Goal: Information Seeking & Learning: Check status

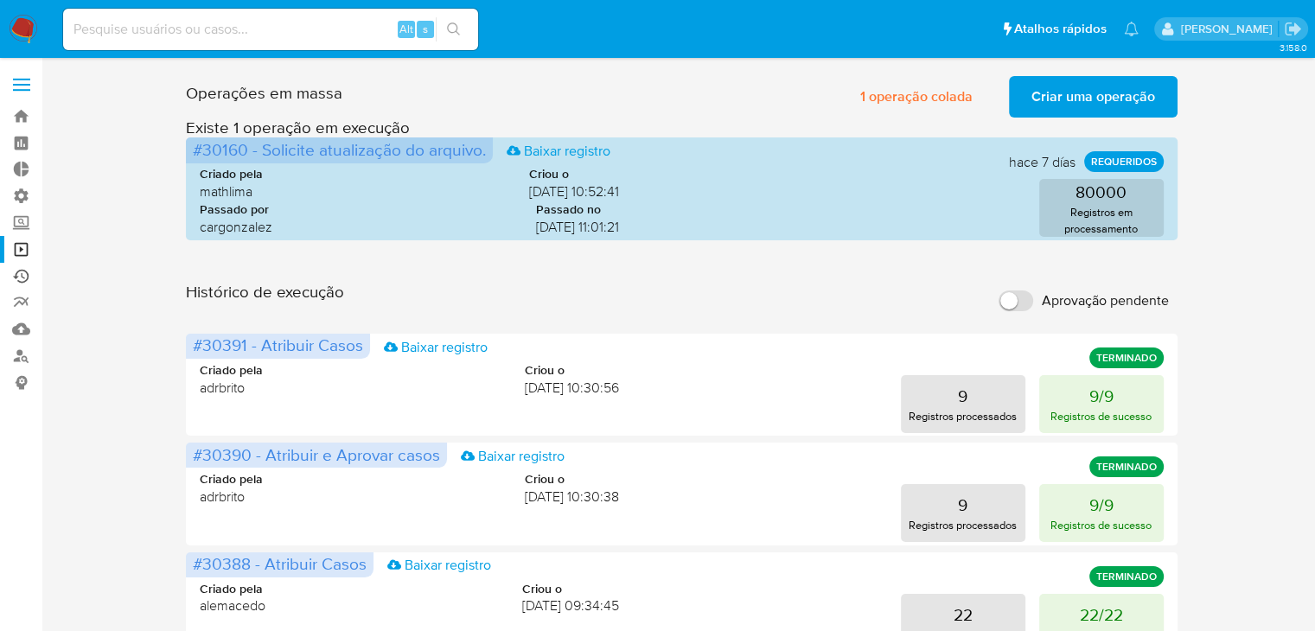
click at [21, 263] on link "Ejecuções automáticas" at bounding box center [103, 276] width 206 height 27
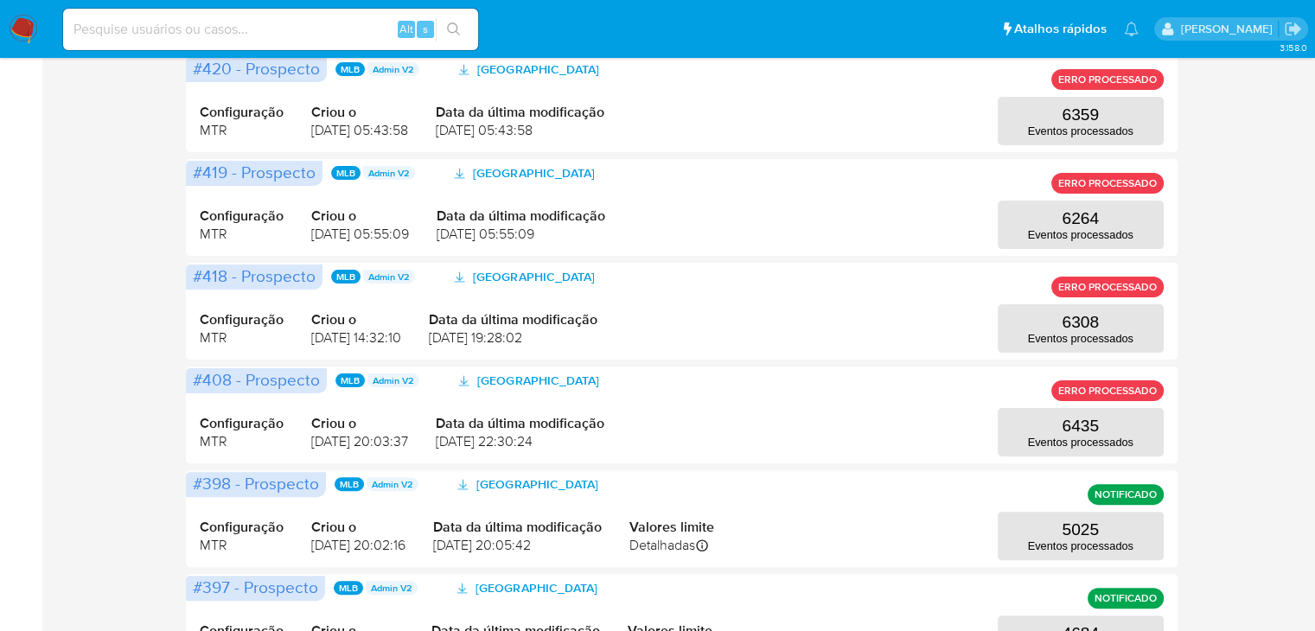
scroll to position [35, 0]
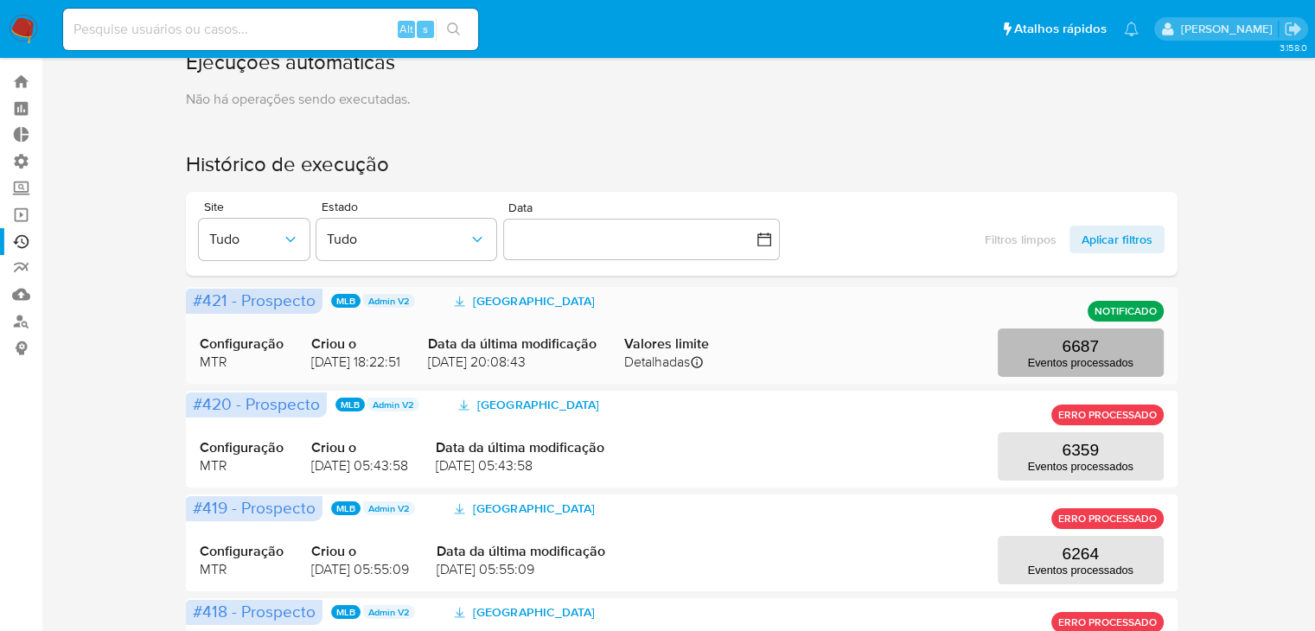
click at [1093, 364] on p "Eventos processados" at bounding box center [1080, 362] width 105 height 13
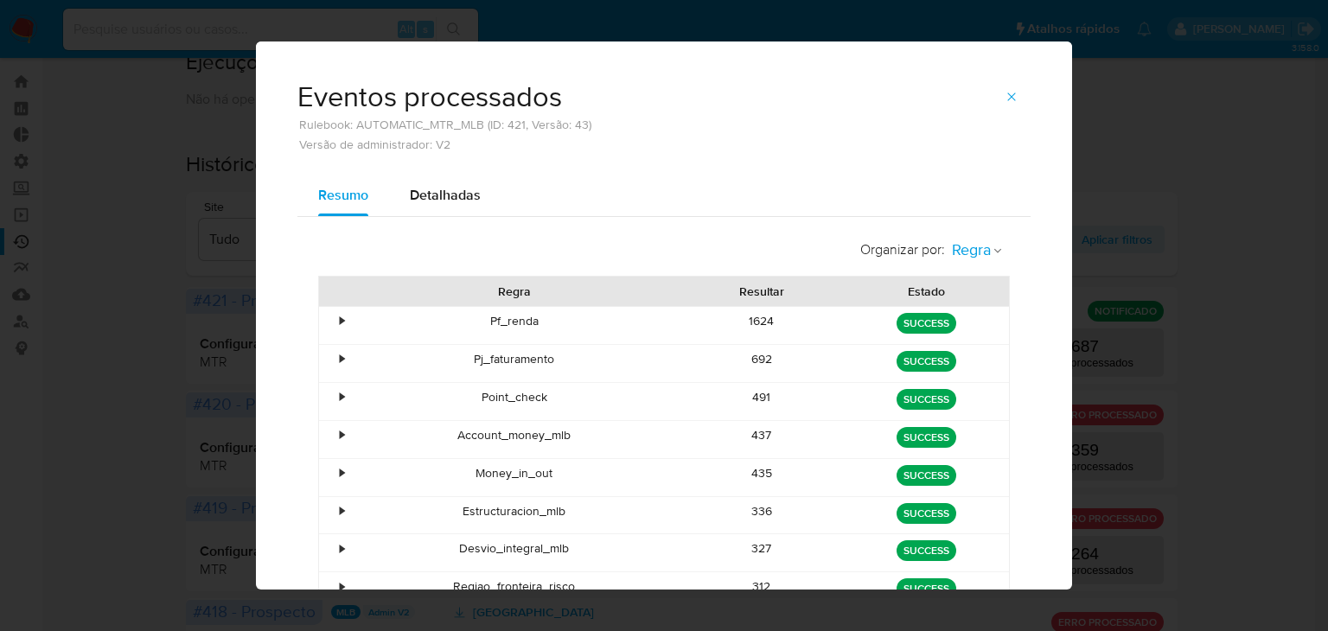
click at [978, 248] on span "Regra" at bounding box center [971, 250] width 39 height 20
click at [978, 290] on span "Estado" at bounding box center [971, 287] width 41 height 17
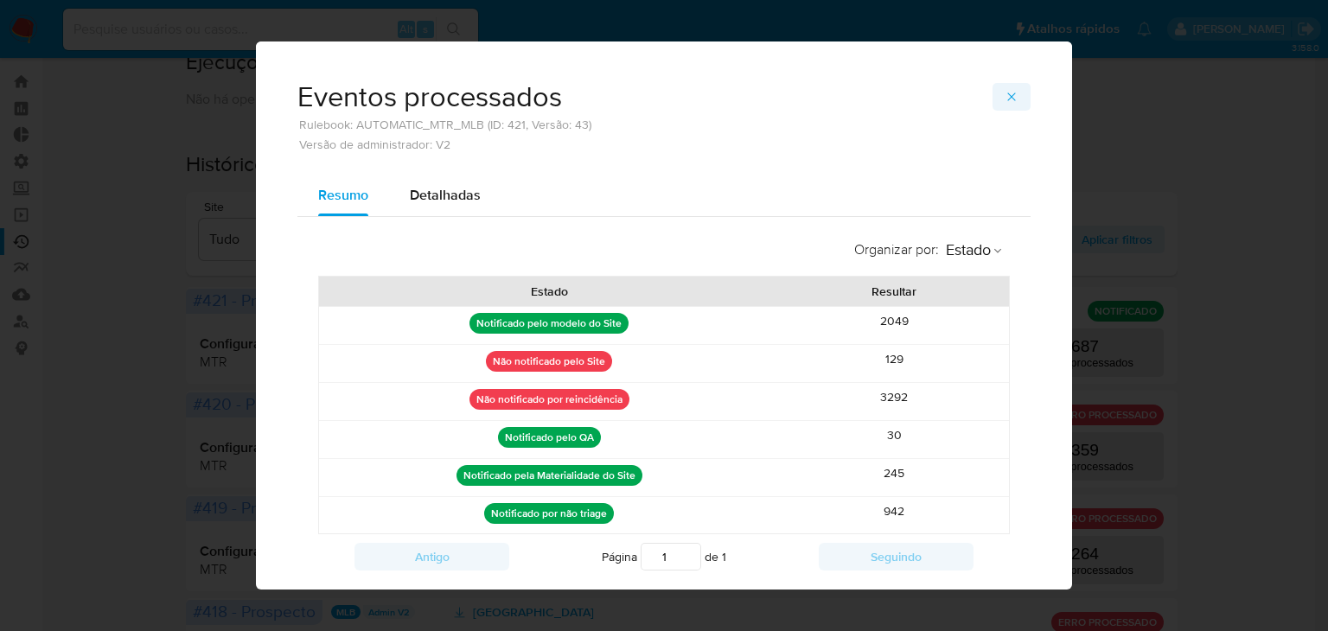
click at [1009, 98] on icon "button" at bounding box center [1011, 97] width 14 height 14
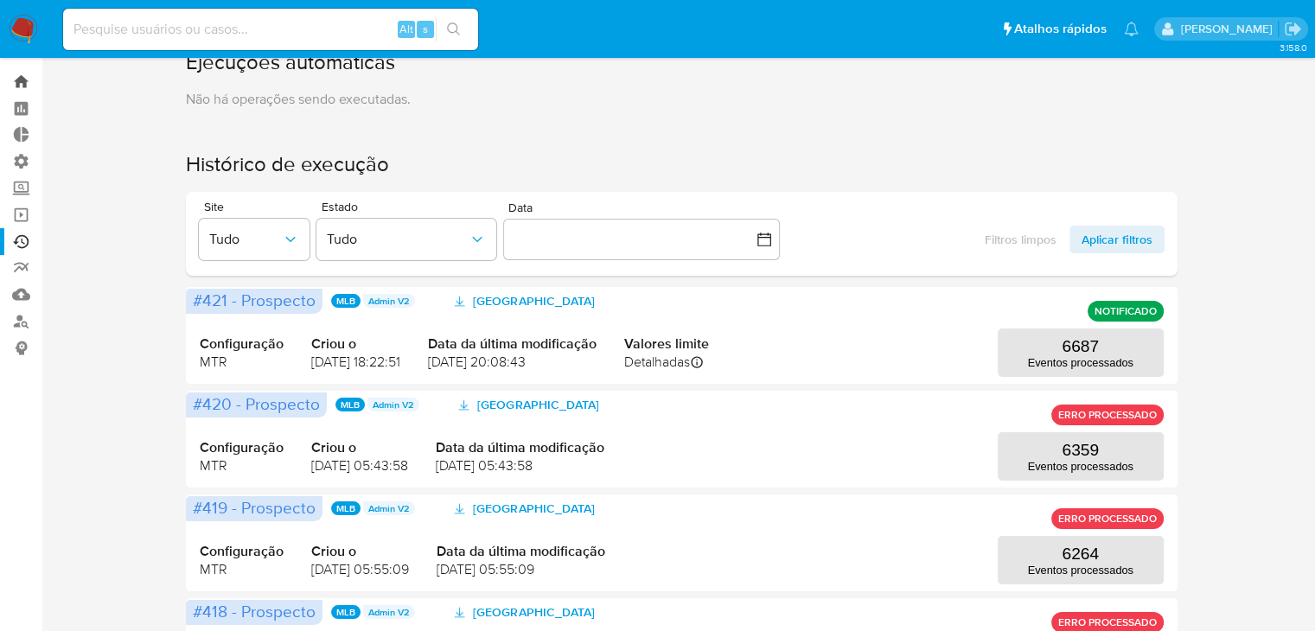
click at [17, 77] on link "Bandeja" at bounding box center [103, 81] width 206 height 27
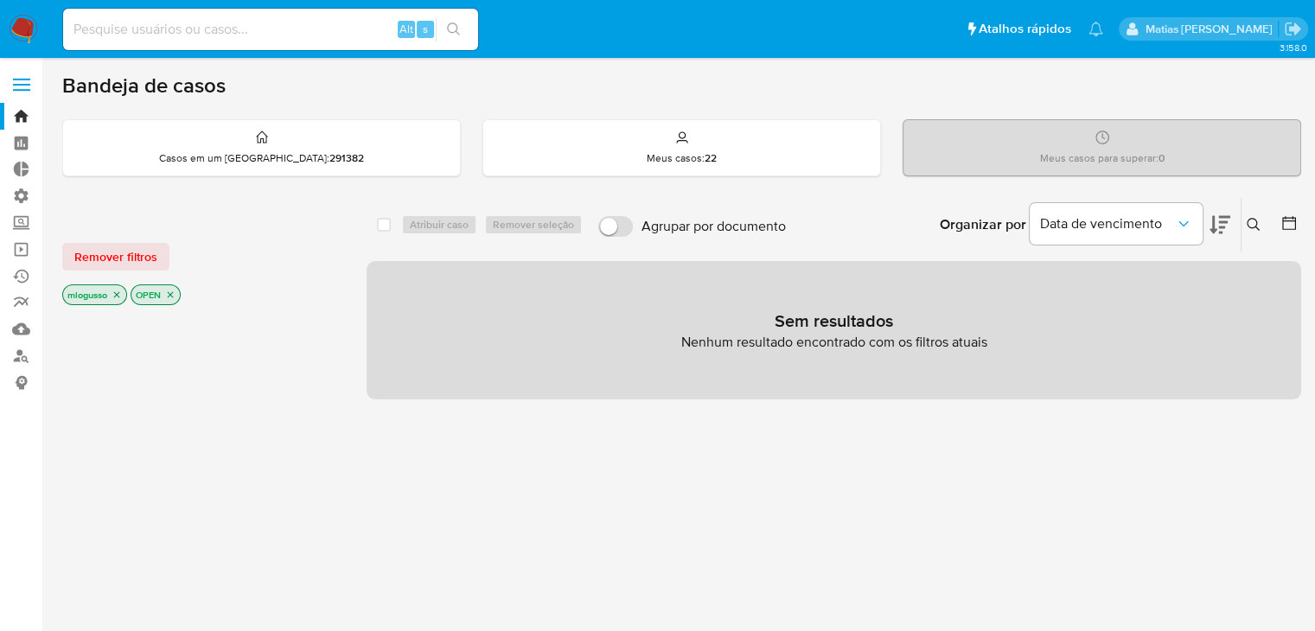
click at [120, 293] on icon "close-filter" at bounding box center [116, 295] width 10 height 10
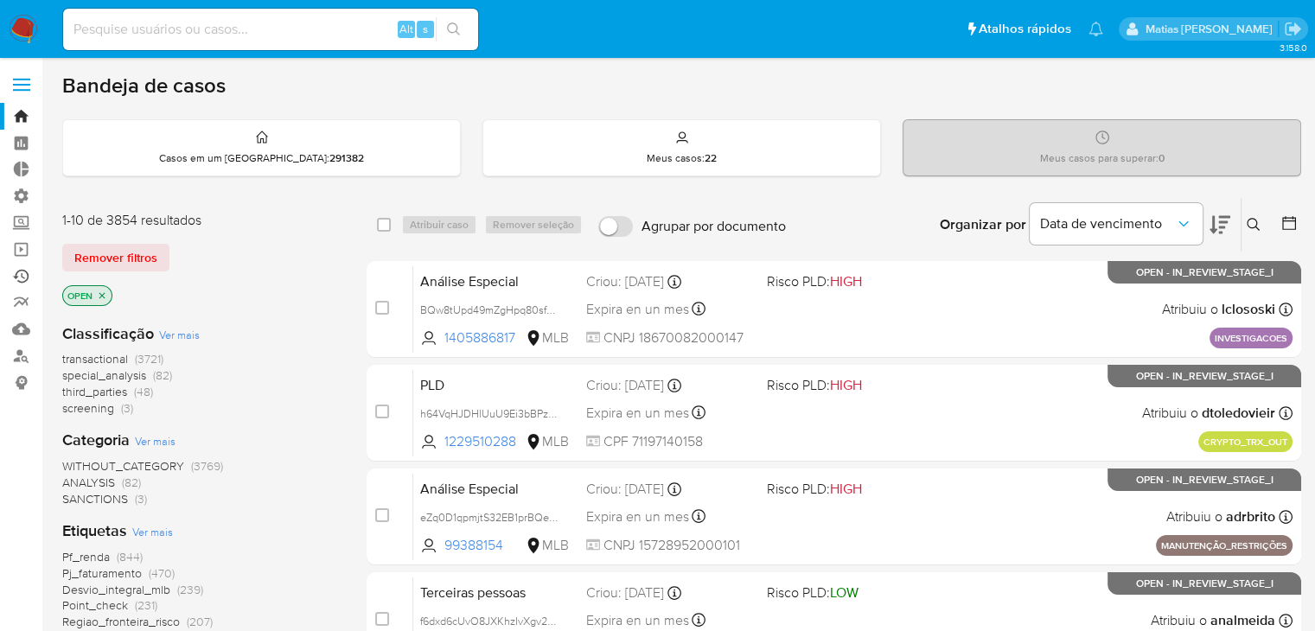
click at [24, 278] on link "Ejecuções automáticas" at bounding box center [103, 276] width 206 height 27
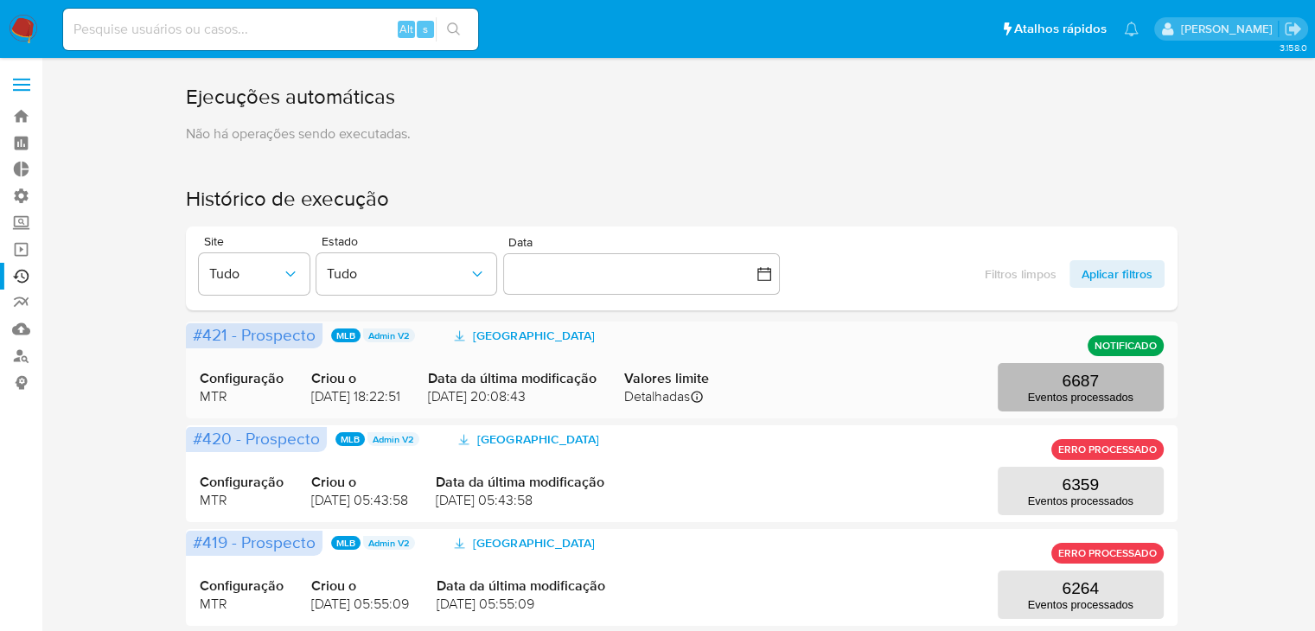
click at [1131, 388] on button "6687 Eventos processados" at bounding box center [1080, 387] width 166 height 48
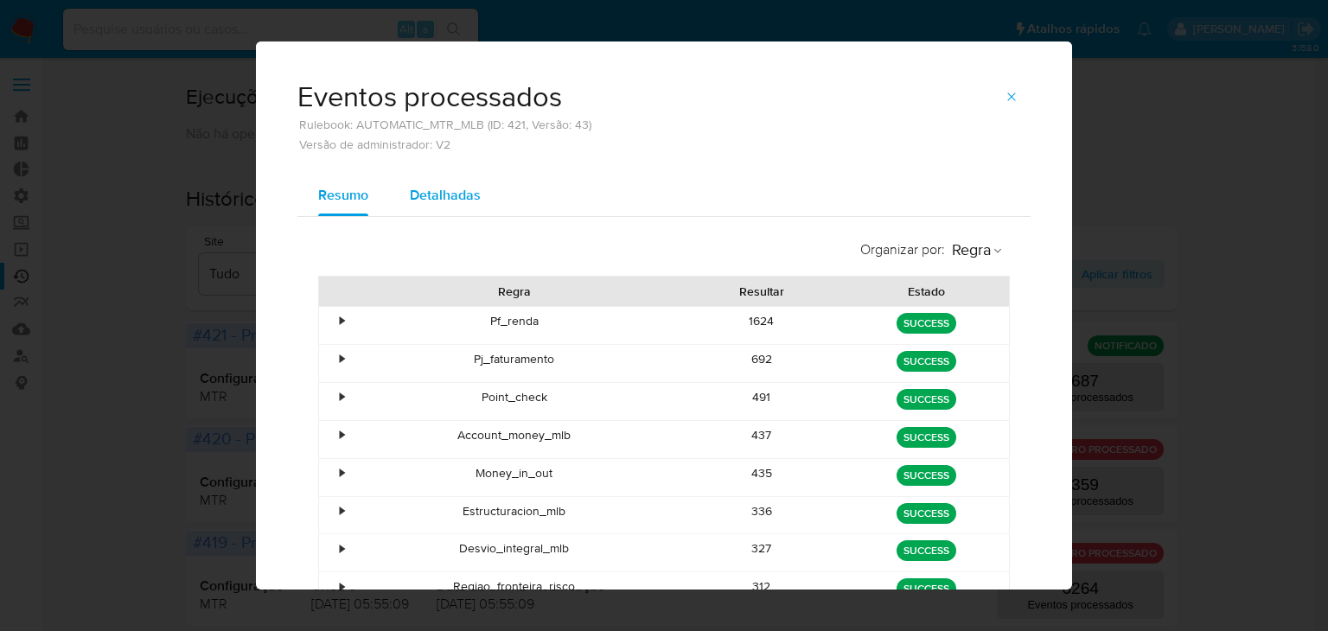
click at [428, 199] on span "Detalhadas" at bounding box center [445, 195] width 71 height 20
select select "10"
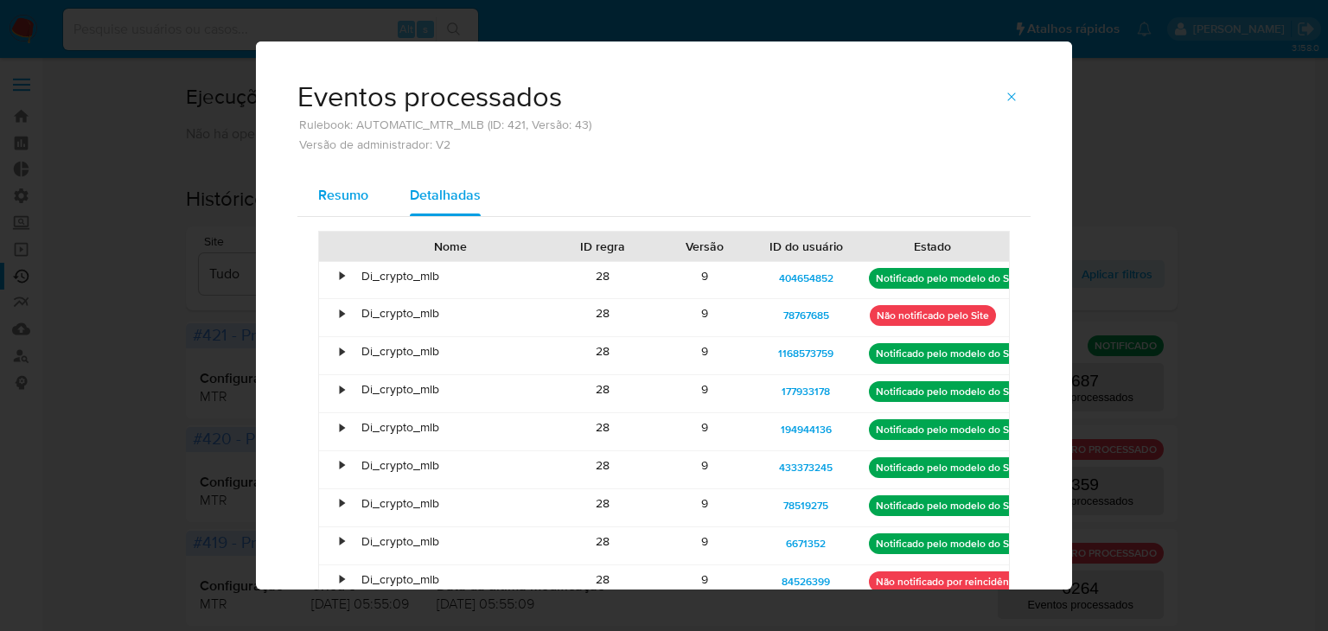
click at [322, 196] on span "Resumo" at bounding box center [343, 195] width 50 height 20
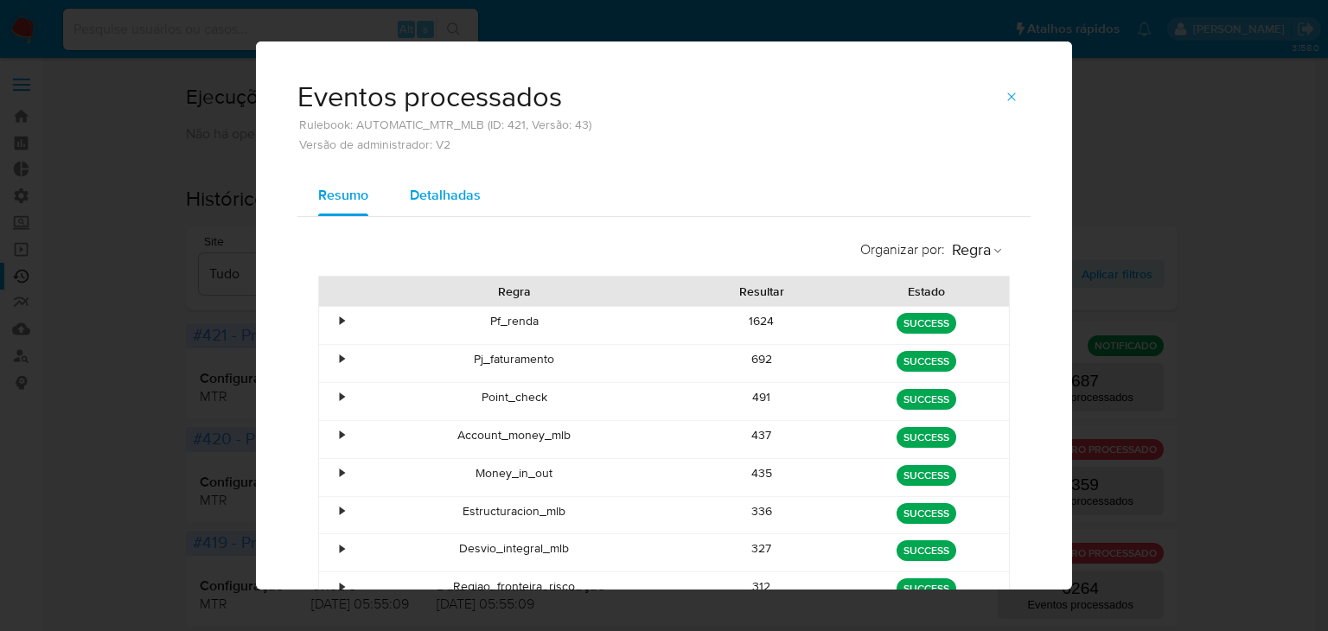
click at [437, 198] on span "Detalhadas" at bounding box center [445, 195] width 71 height 20
select select "10"
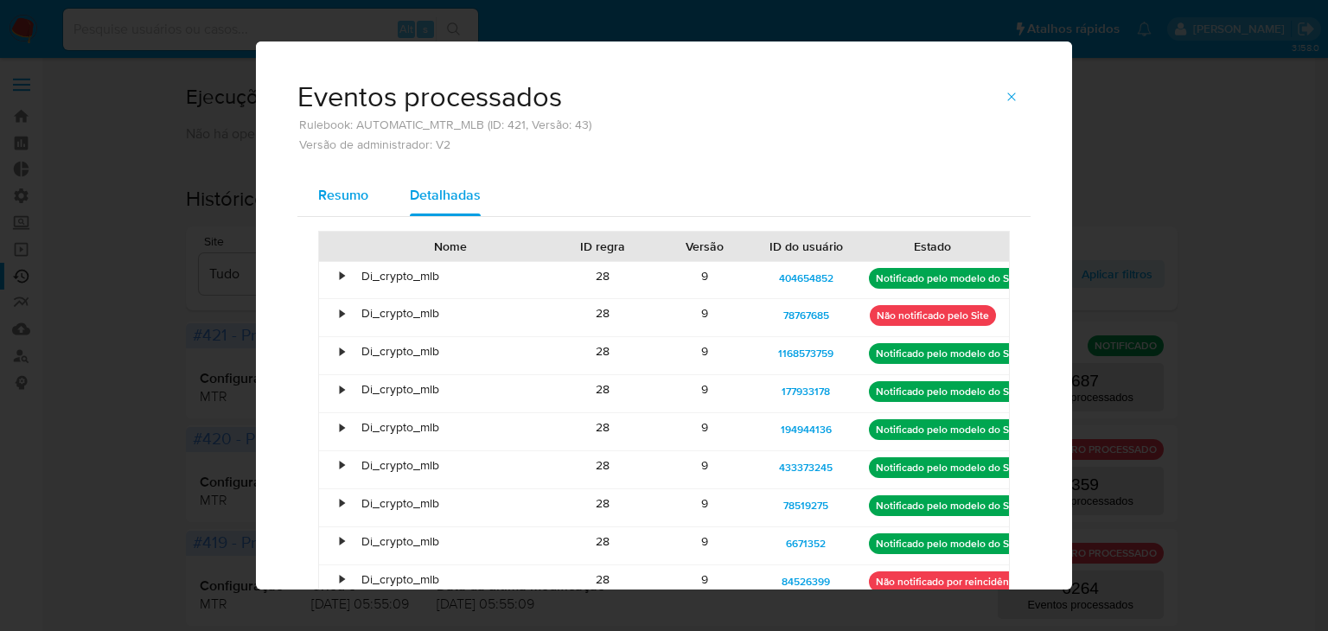
click at [341, 191] on span "Resumo" at bounding box center [343, 195] width 50 height 20
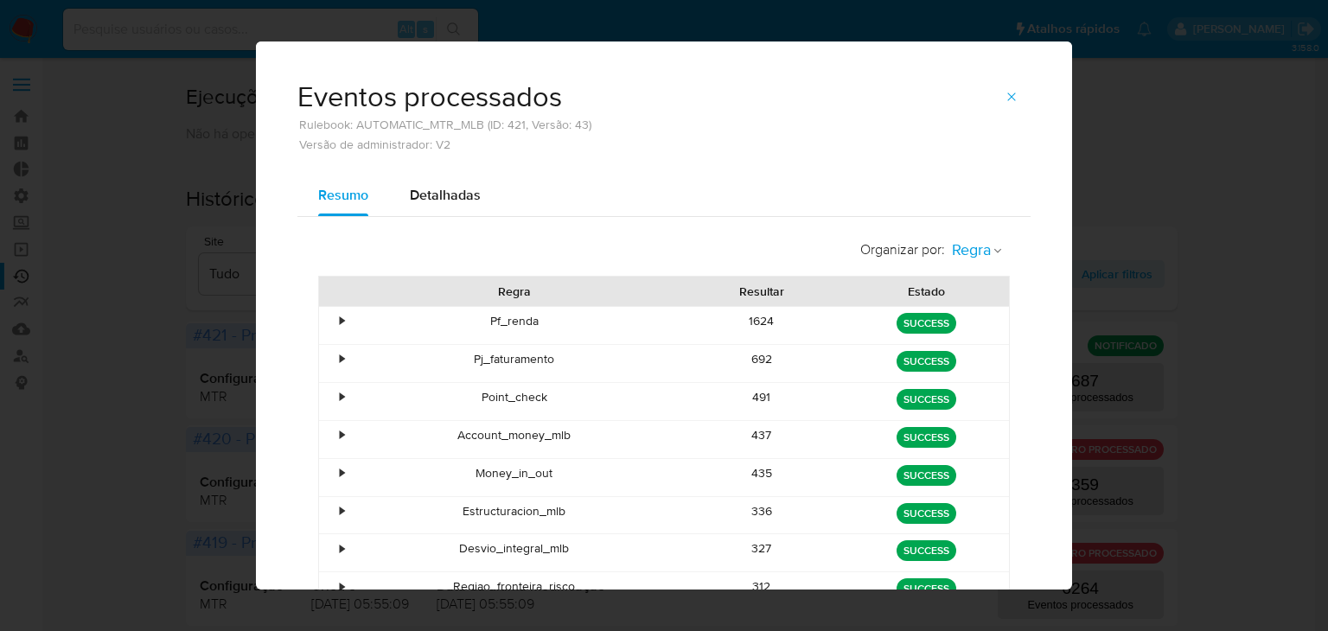
click at [954, 246] on span "Regra" at bounding box center [971, 250] width 39 height 20
click at [958, 298] on div "Estado" at bounding box center [971, 287] width 41 height 41
